Goal: Task Accomplishment & Management: Manage account settings

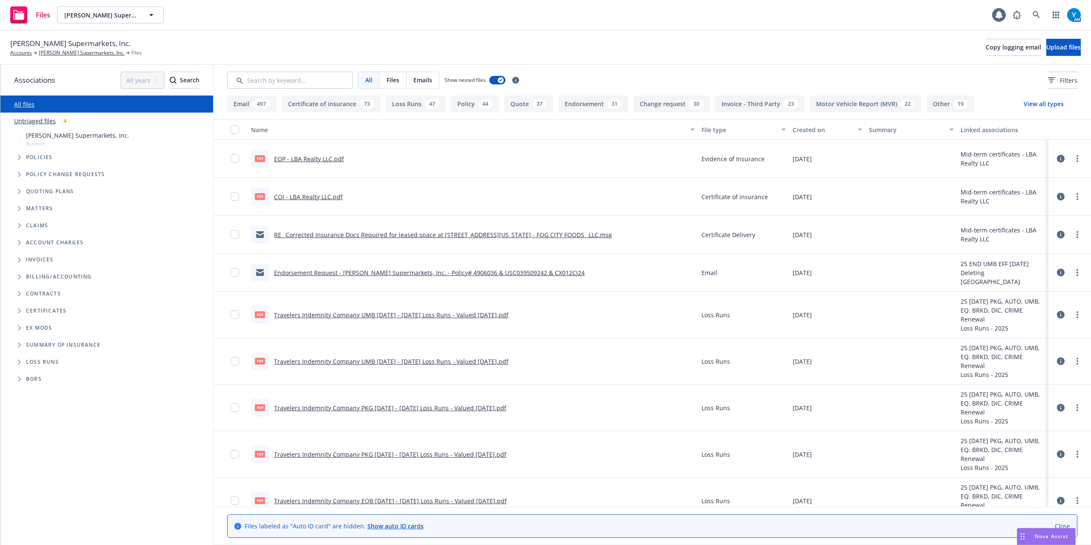
click at [20, 307] on span "Folder Tree Example" at bounding box center [19, 311] width 14 height 14
click at [26, 323] on icon "Folder Tree Example" at bounding box center [26, 325] width 3 height 5
click at [62, 374] on link "LBA Realty LLC" at bounding box center [53, 376] width 41 height 9
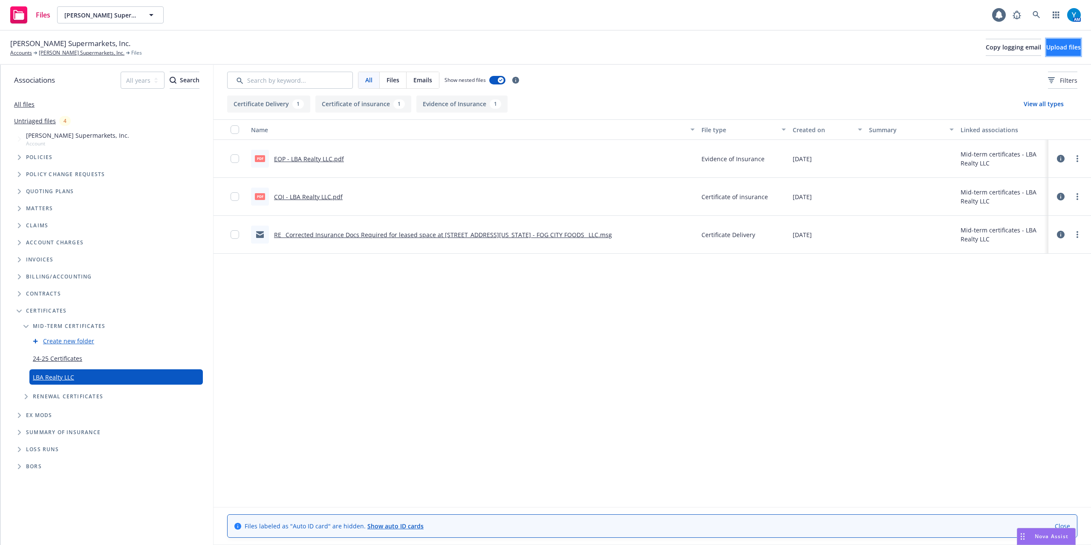
click at [1057, 44] on span "Upload files" at bounding box center [1063, 47] width 35 height 8
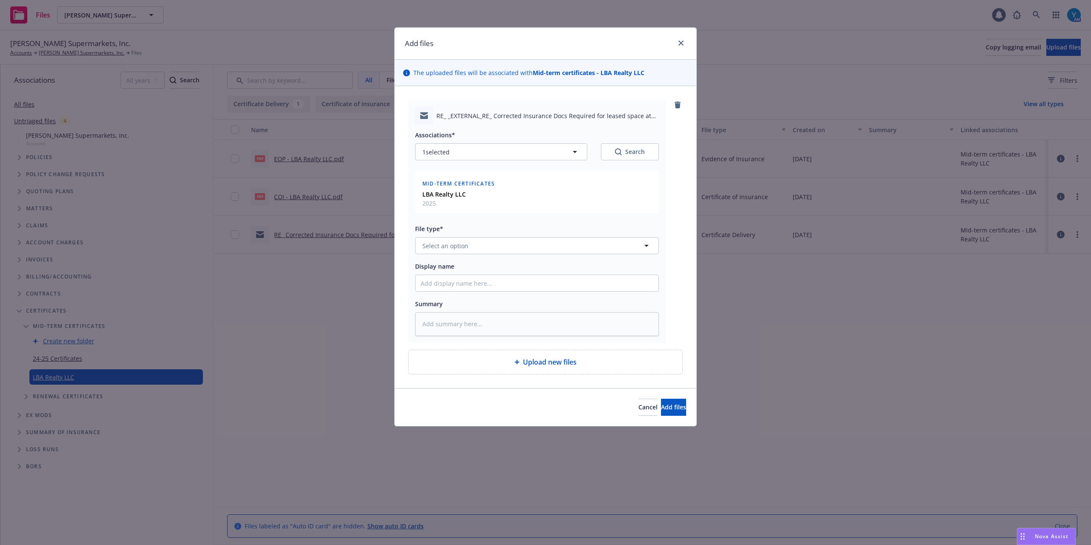
click at [499, 257] on div "Associations* 1 selected Search Mid-term certificates LBA Realty LLC 2025 File …" at bounding box center [537, 229] width 244 height 211
click at [504, 251] on button "Select an option" at bounding box center [537, 245] width 244 height 17
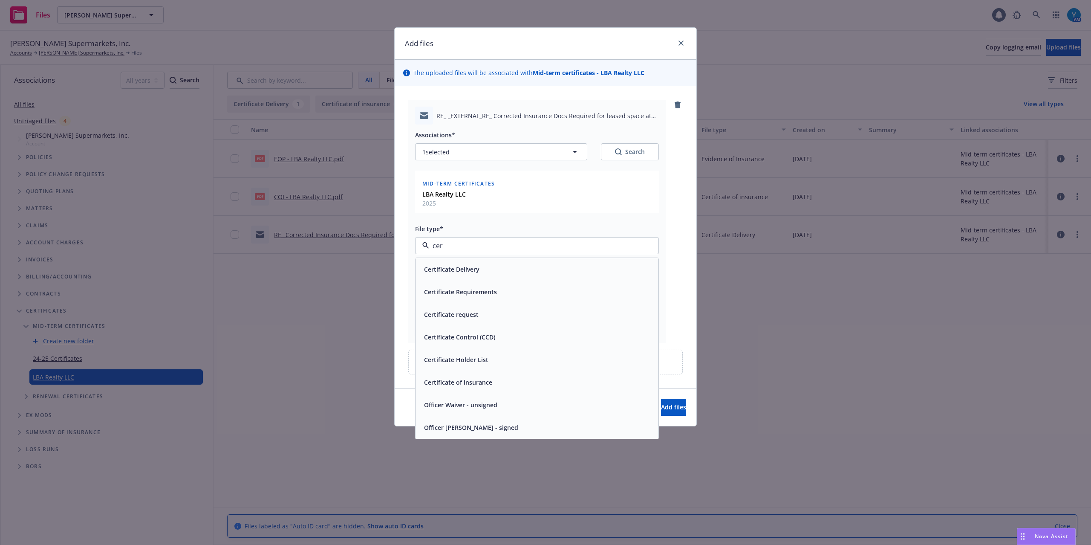
type input "cert"
click at [486, 266] on div "Certificate Delivery" at bounding box center [537, 269] width 233 height 12
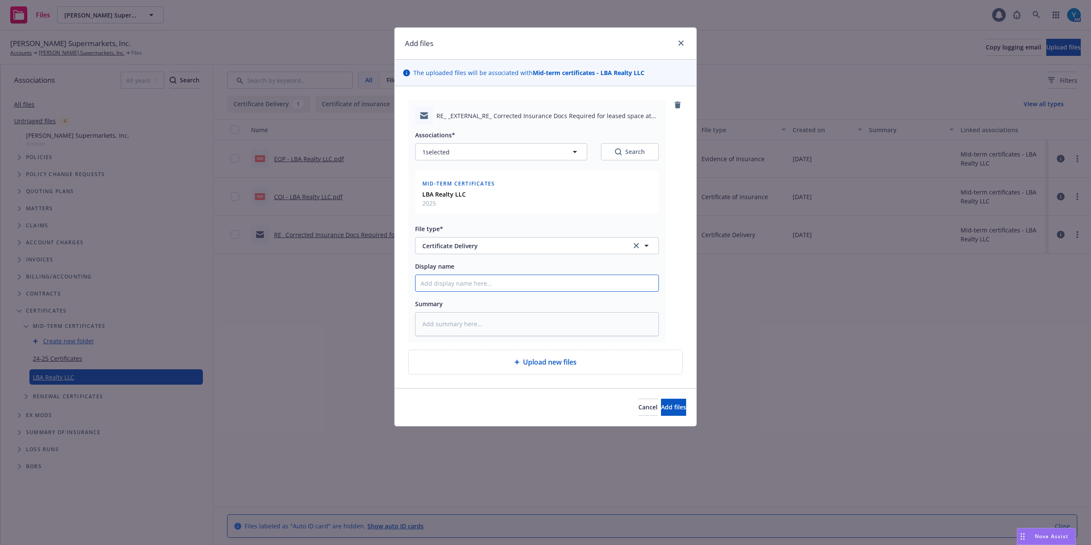
click at [511, 286] on input "Display name" at bounding box center [536, 283] width 243 height 16
type textarea "x"
type input "T"
type textarea "x"
type input "To"
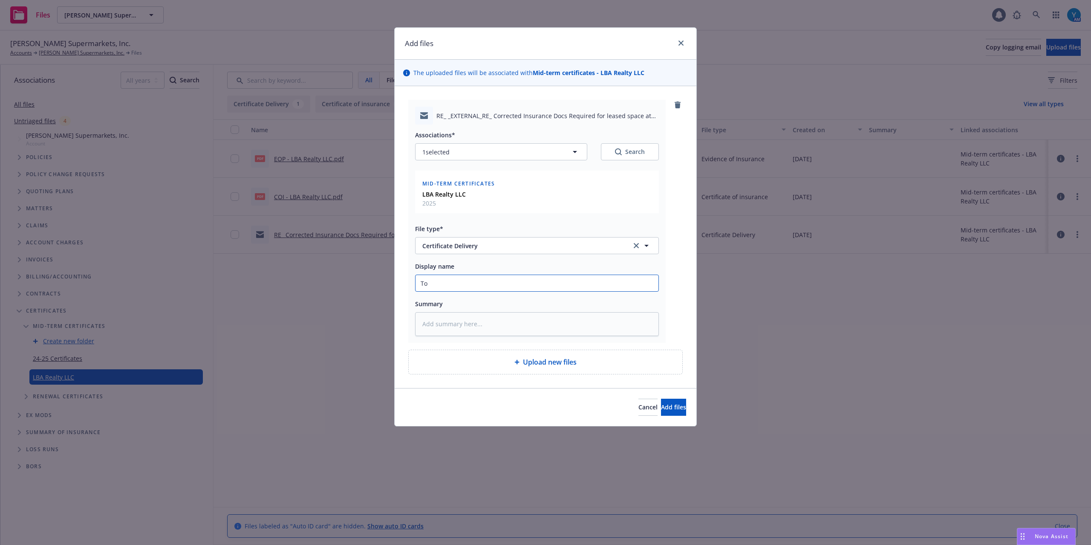
type textarea "x"
type input "To"
type textarea "x"
type input "To Cl"
type textarea "x"
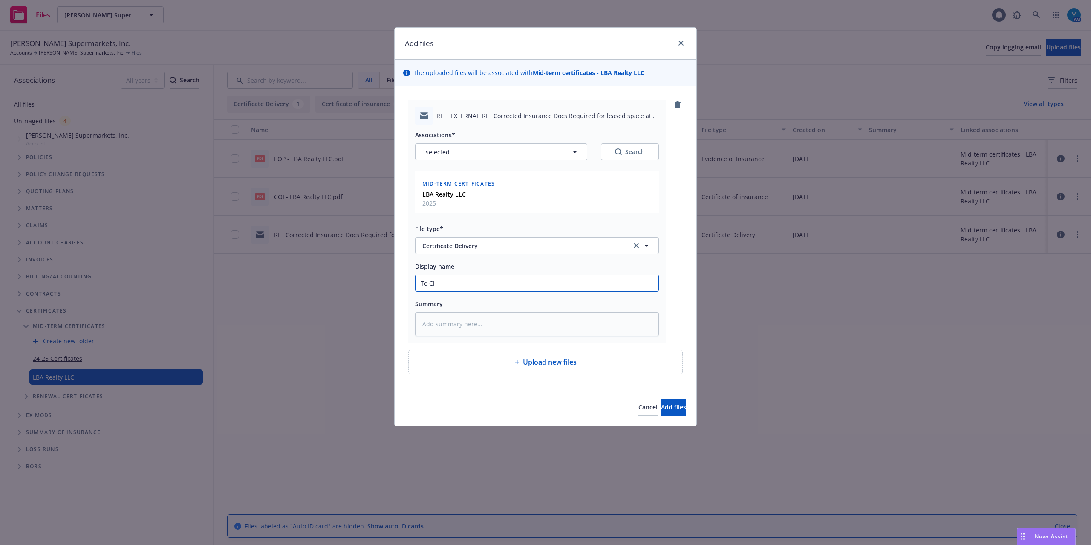
type input "To Cli"
type textarea "x"
type input "To Cl"
type textarea "x"
type input "To C"
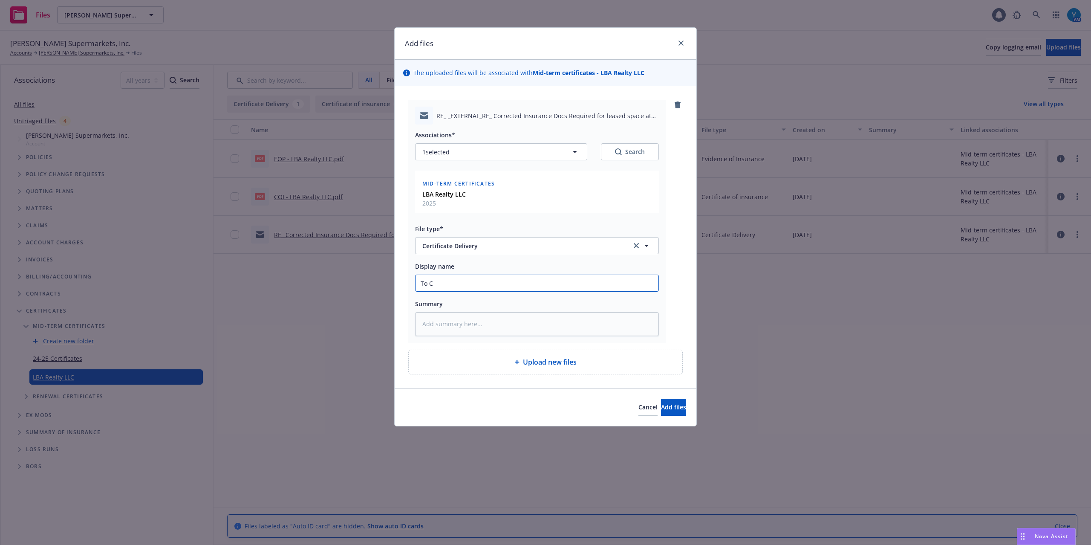
type textarea "x"
type input "To"
type textarea "x"
type input "To H"
type textarea "x"
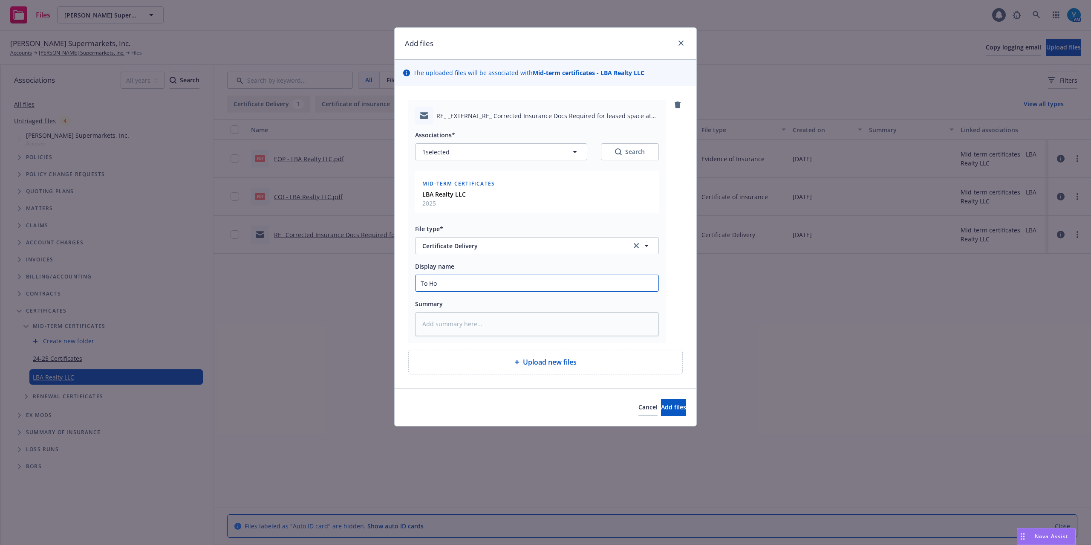
type input "To Hol"
type textarea "x"
type input "To Hold"
type textarea "x"
type input "To Holde"
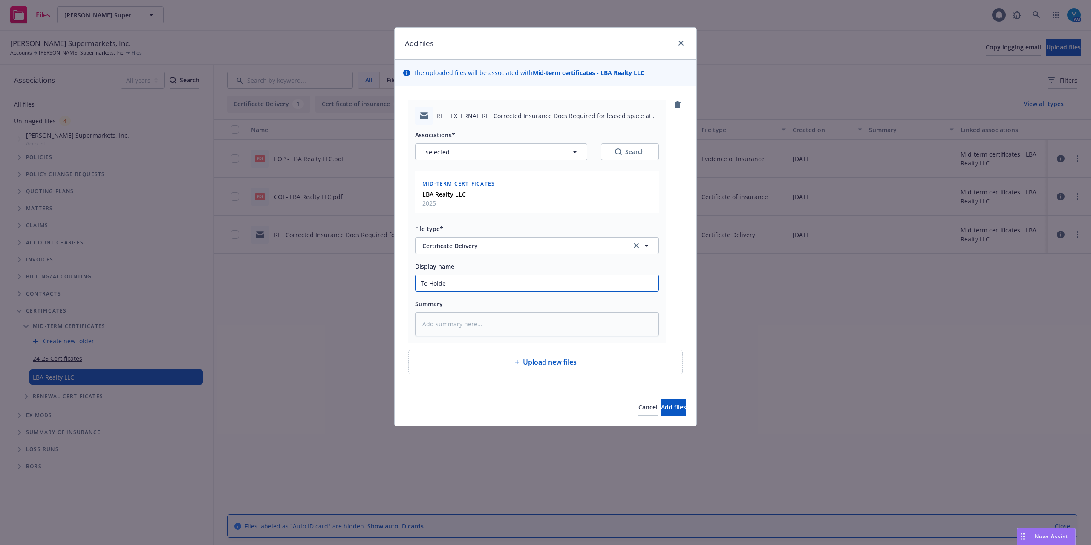
type textarea "x"
type input "To Holder"
type textarea "x"
type input "To Holder/"
type textarea "x"
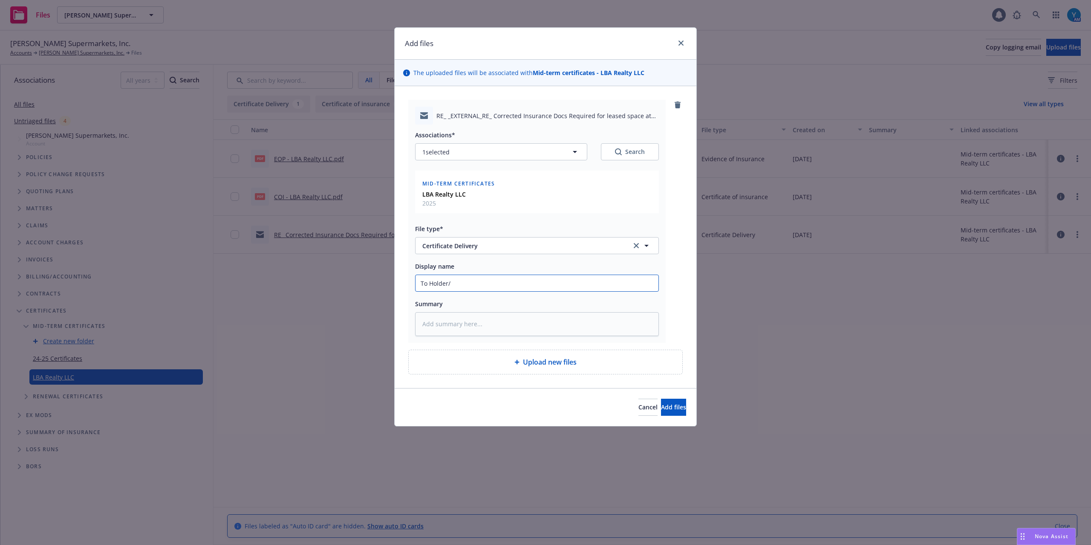
type input "To Holder/C"
type textarea "x"
type input "To Holder/Cl"
type textarea "x"
type input "To Holder/Cli"
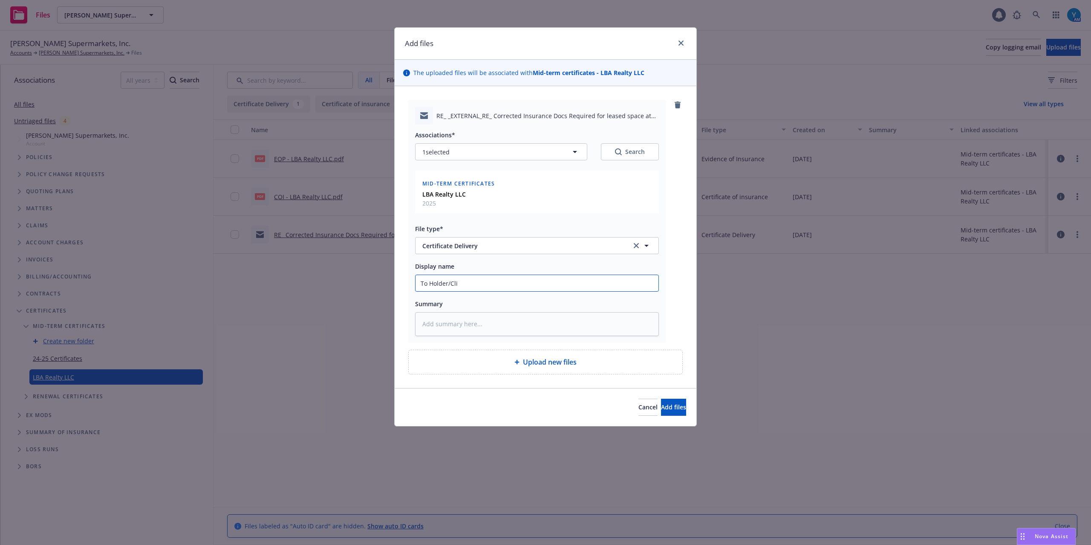
type textarea "x"
type input "To Holder/Clie"
type textarea "x"
type input "To Holder/Clien"
type textarea "x"
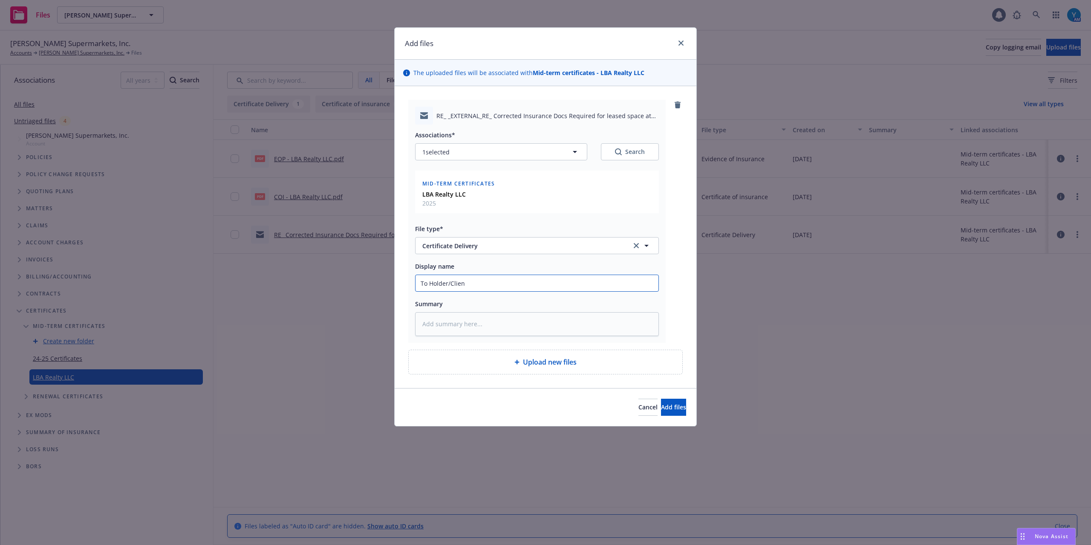
type input "To Holder/Client"
type textarea "x"
type input "To Holder/Client:"
type textarea "x"
type input "To Holder/Client:"
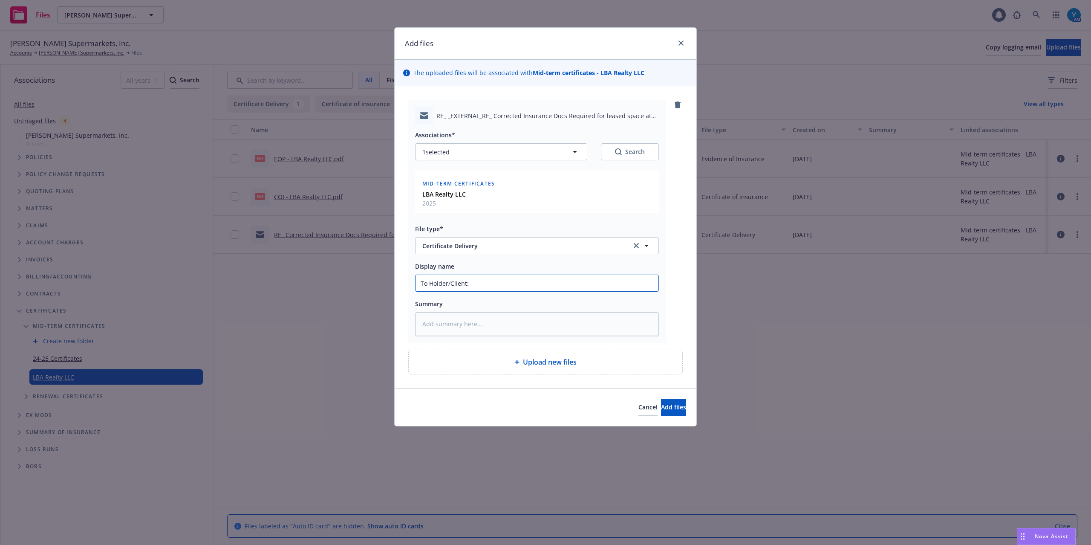
type textarea "x"
type input "To Holder/Client: R"
type textarea "x"
type input "To Holder/Client: Re"
type textarea "x"
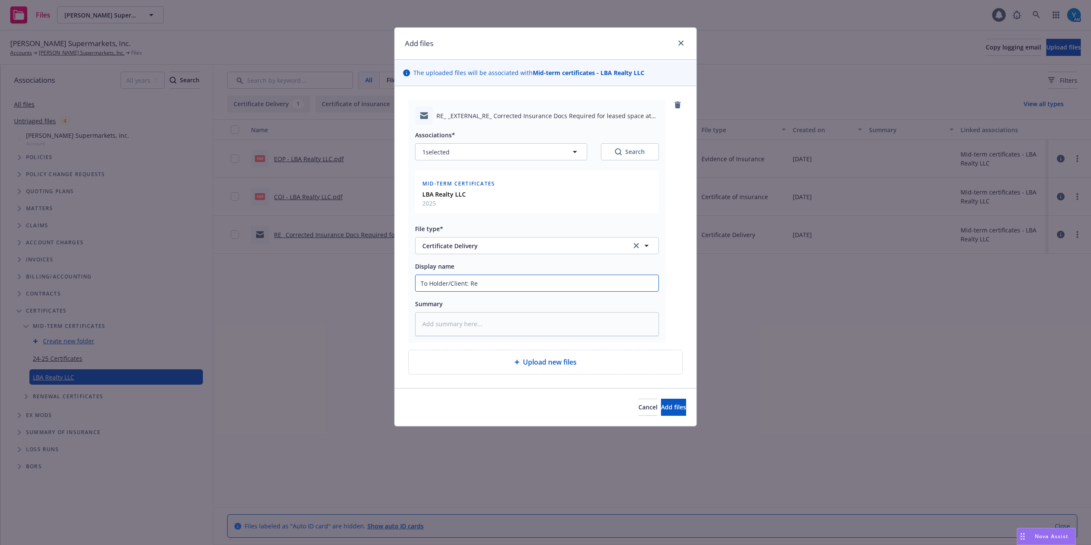
type input "To Holder/Client: Rev"
type textarea "x"
type input "To Holder/Client: [PERSON_NAME]"
type textarea "x"
type input "To Holder/Client: Revise"
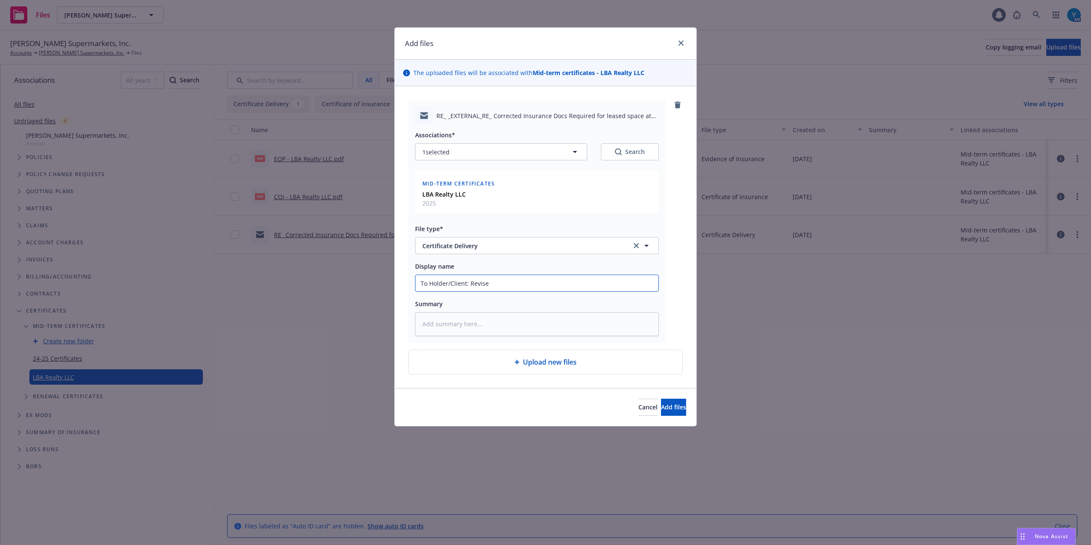
type textarea "x"
type input "To Holder/Client: Revised"
type textarea "x"
type input "To Holder/Client: Revised CO"
type textarea "x"
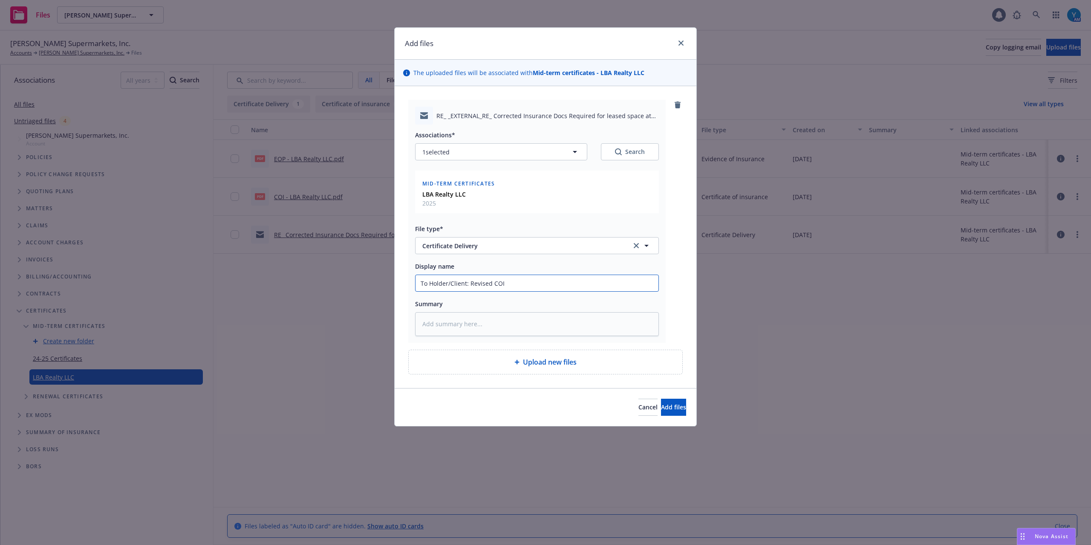
type input "To Holder/Client: Revised COI"
type textarea "x"
type input "To Holder/Client: Revised COI"
type textarea "x"
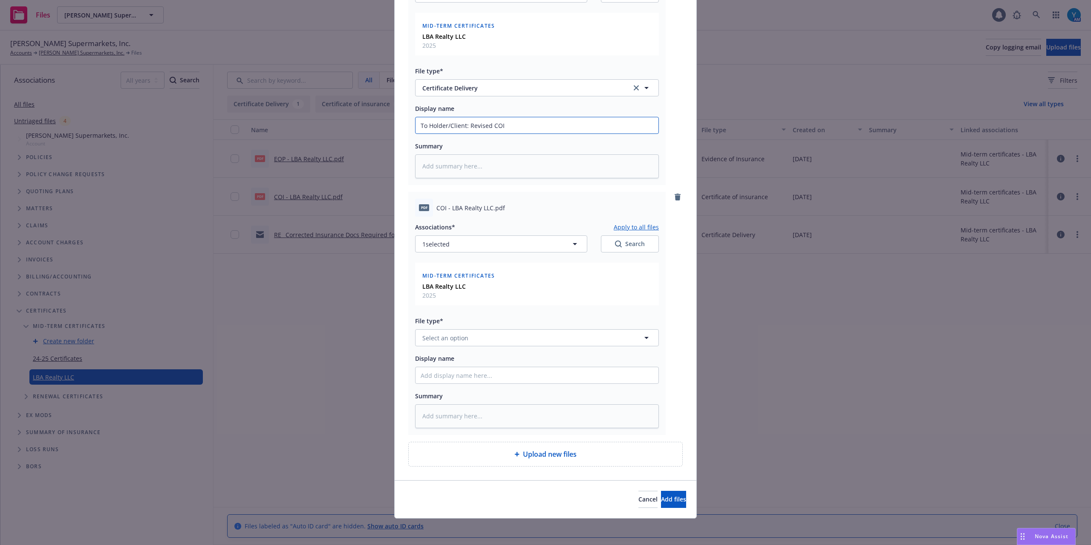
scroll to position [159, 0]
click at [453, 342] on button "Select an option" at bounding box center [537, 336] width 244 height 17
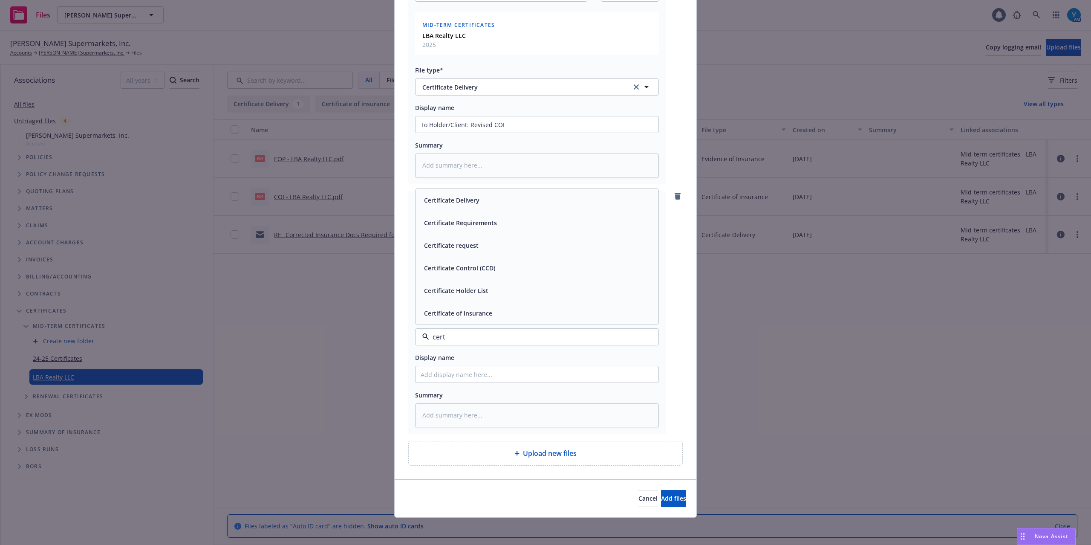
type input "certi"
click at [487, 304] on div "Certificate of insurance" at bounding box center [536, 313] width 243 height 23
type textarea "x"
click at [459, 372] on input "Display name" at bounding box center [536, 374] width 243 height 16
type input "R"
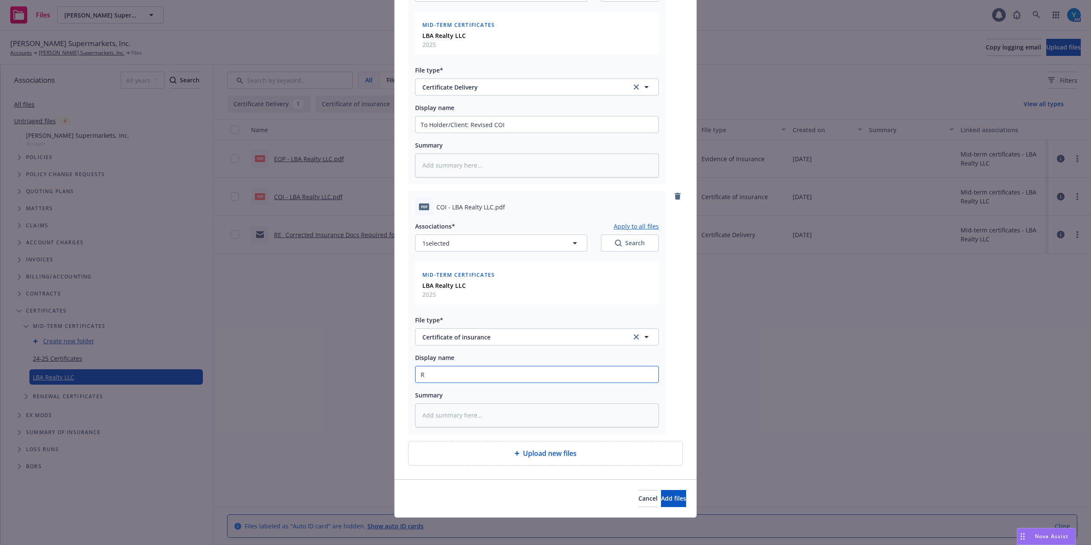
type textarea "x"
type input "Re"
type textarea "x"
type input "Rev"
type textarea "x"
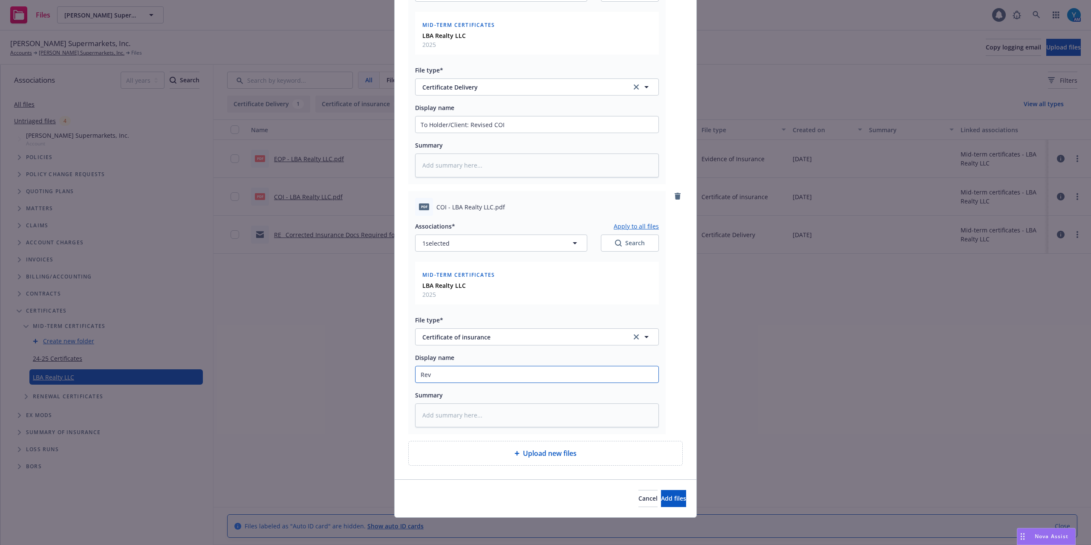
type input "Revi"
type textarea "x"
type input "[PERSON_NAME]"
type textarea "x"
type input "Revise"
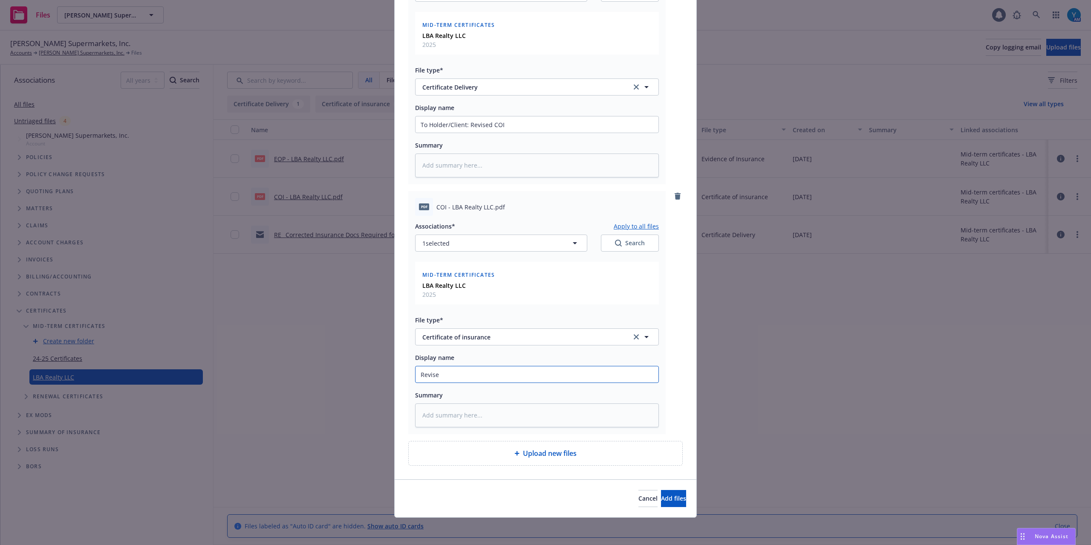
type textarea "x"
type input "Revised"
type textarea "x"
type input "Revised"
type textarea "x"
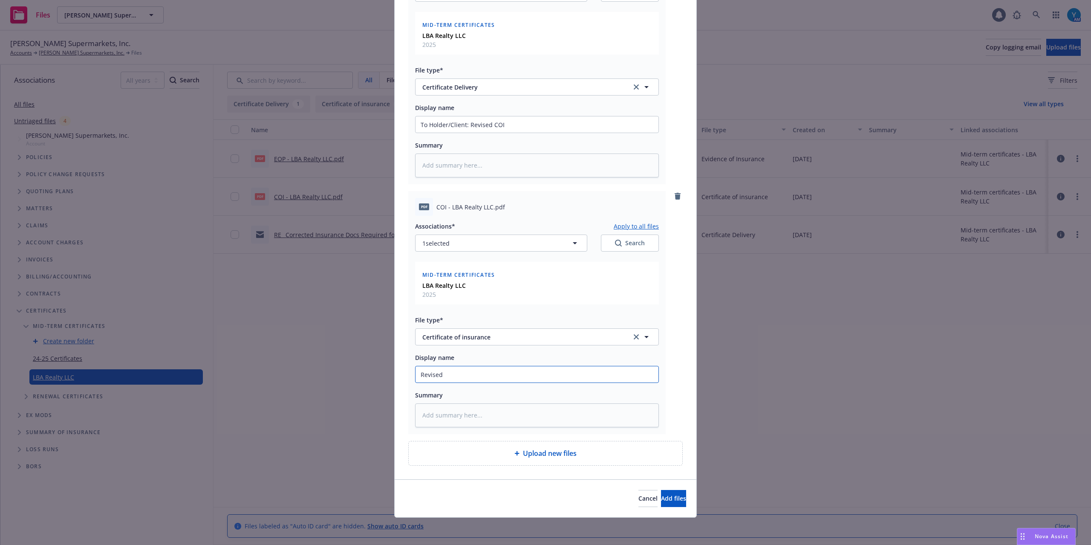
type input "Revised C"
type textarea "x"
type input "Revised CO"
type textarea "x"
type input "Revised COI"
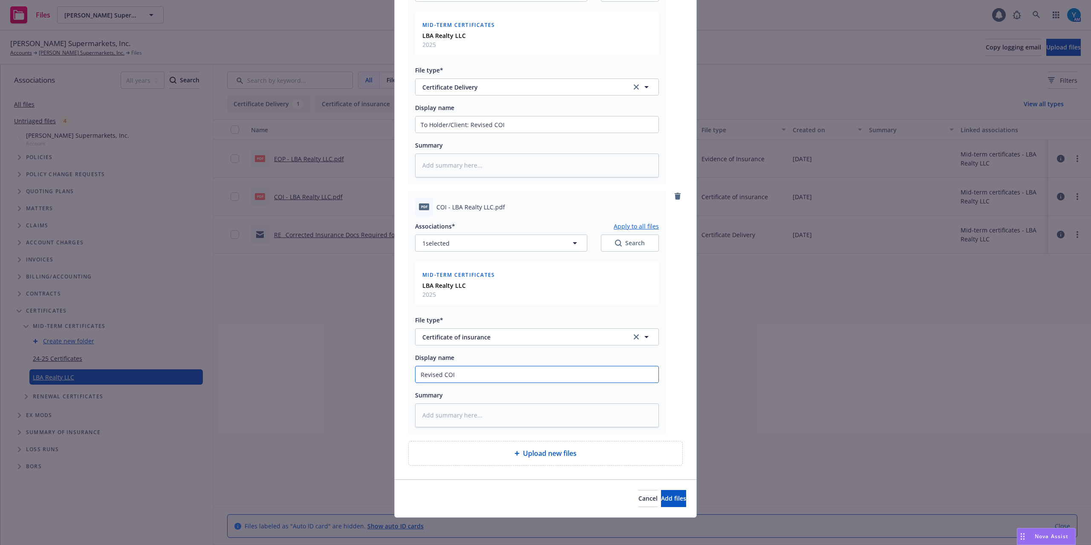
type textarea "x"
type input "Revised COI"
type textarea "x"
type input "Revised COI -"
type textarea "x"
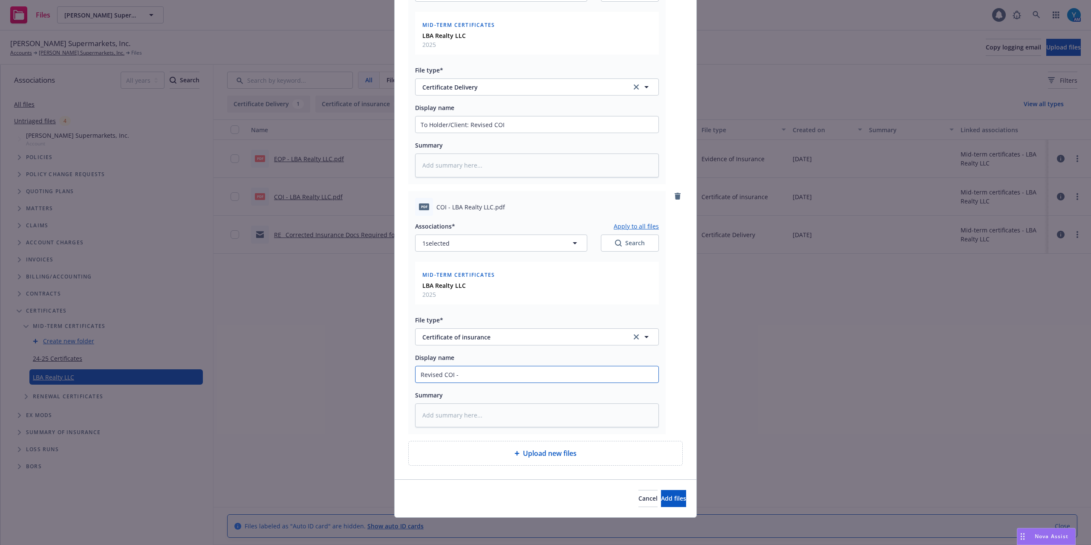
type input "Revised COI -"
drag, startPoint x: 487, startPoint y: 205, endPoint x: 447, endPoint y: 205, distance: 39.6
click at [447, 205] on span "COI - LBA Realty LLC.pdf" at bounding box center [470, 206] width 69 height 9
copy span "LBA Realty LLC"
click at [480, 375] on input "Revised COI -" at bounding box center [536, 374] width 243 height 16
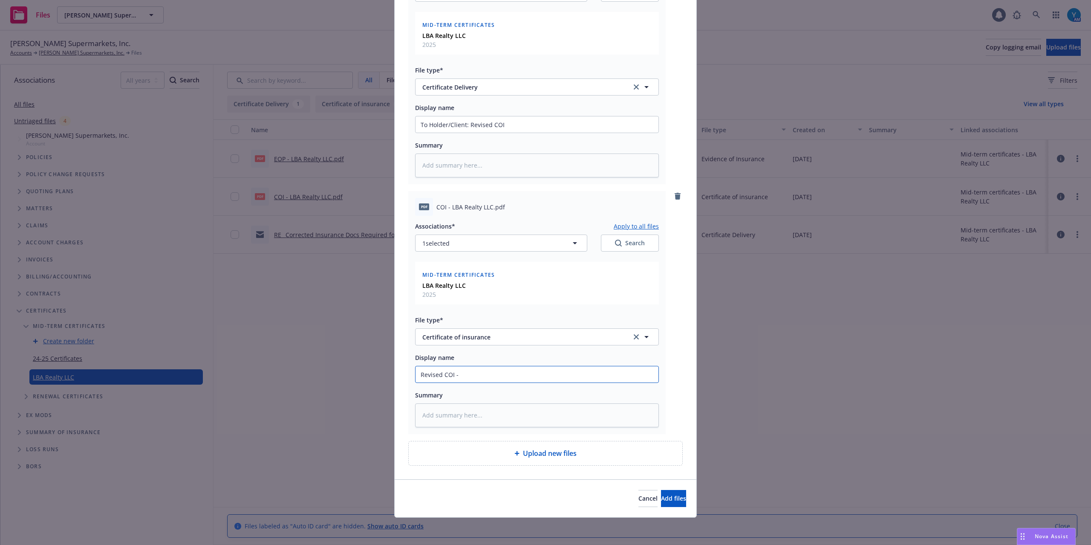
paste input "LBA Realty LLC"
type textarea "x"
type input "Revised COI - LBA Realty LLC"
click at [663, 498] on span "Add files" at bounding box center [673, 498] width 25 height 8
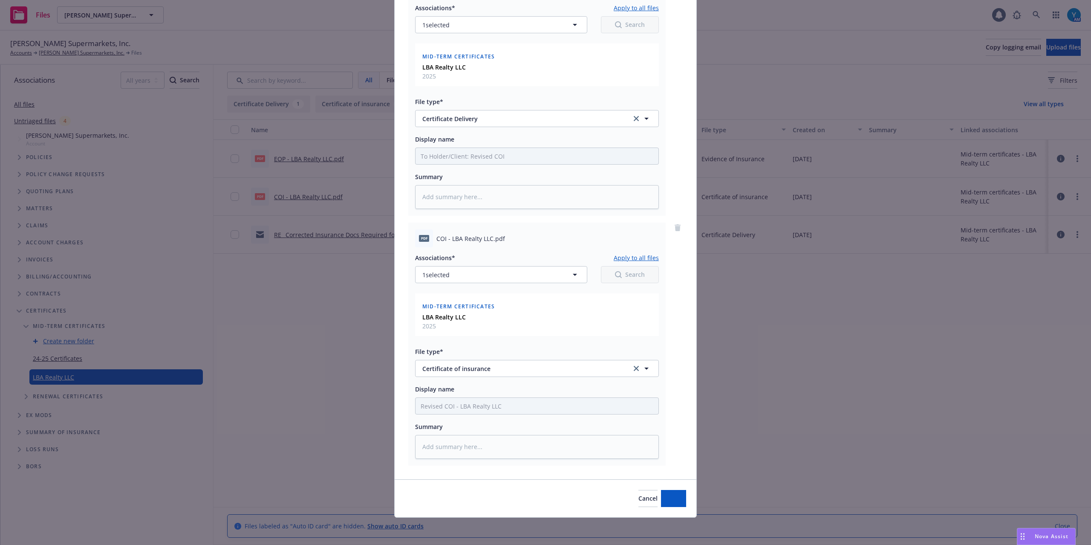
scroll to position [128, 0]
type textarea "x"
